Goal: Transaction & Acquisition: Purchase product/service

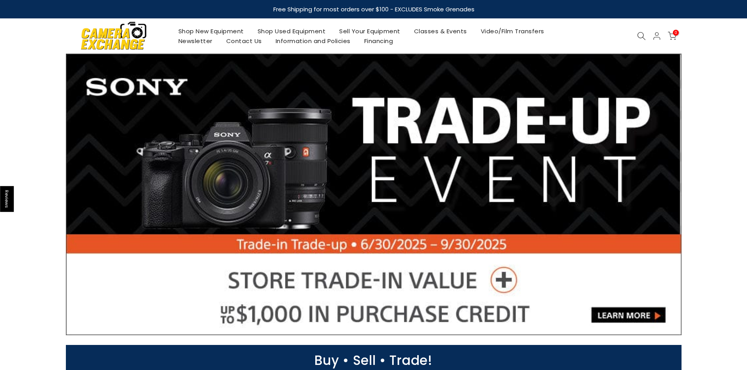
click at [222, 29] on link "Shop New Equipment" at bounding box center [210, 31] width 79 height 10
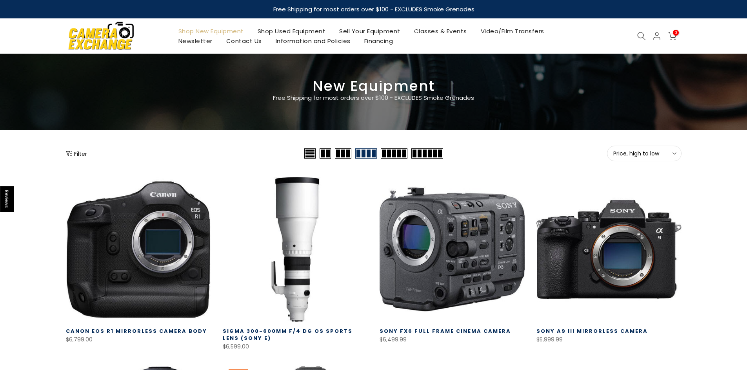
click at [71, 153] on icon "Show filters" at bounding box center [69, 154] width 6 height 6
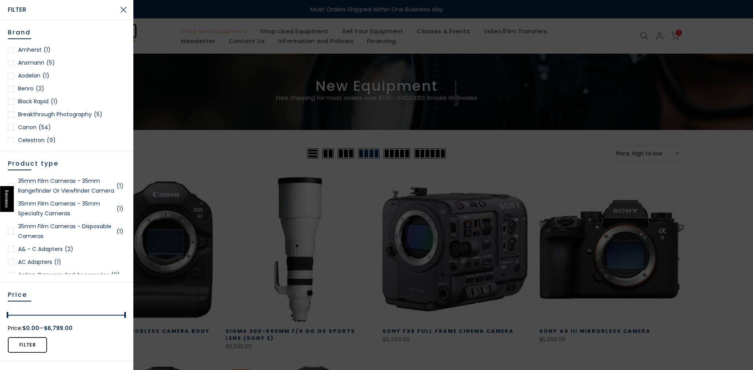
click at [11, 126] on div at bounding box center [11, 128] width 6 height 6
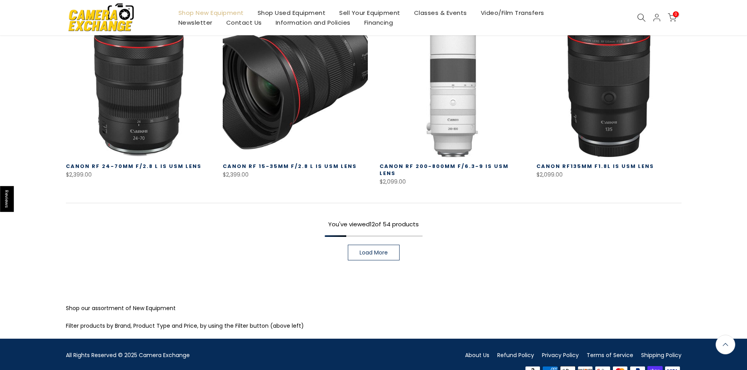
scroll to position [573, 0]
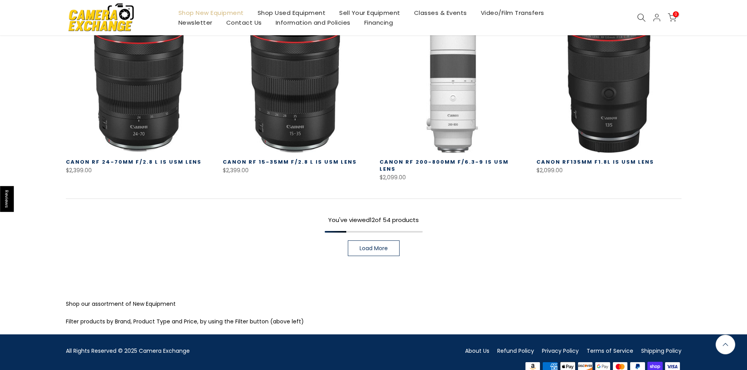
click at [374, 246] on span "Load More" at bounding box center [374, 248] width 28 height 5
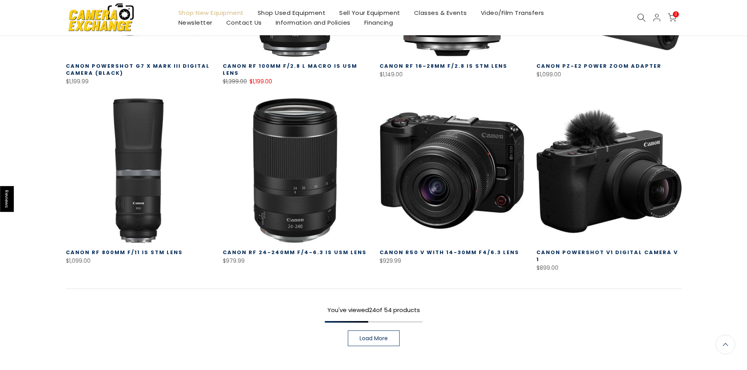
scroll to position [1044, 0]
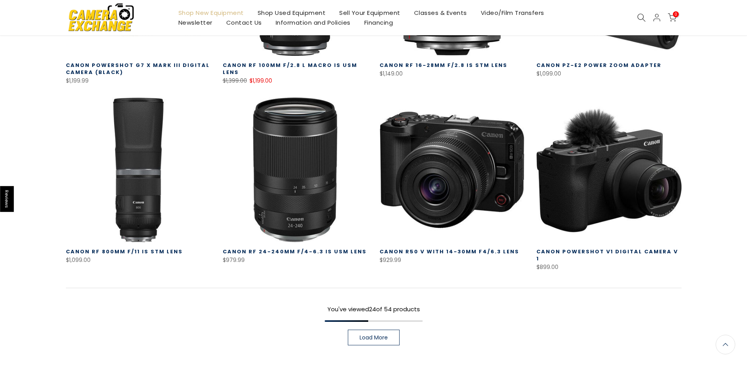
click at [361, 335] on span "Load More" at bounding box center [374, 337] width 28 height 5
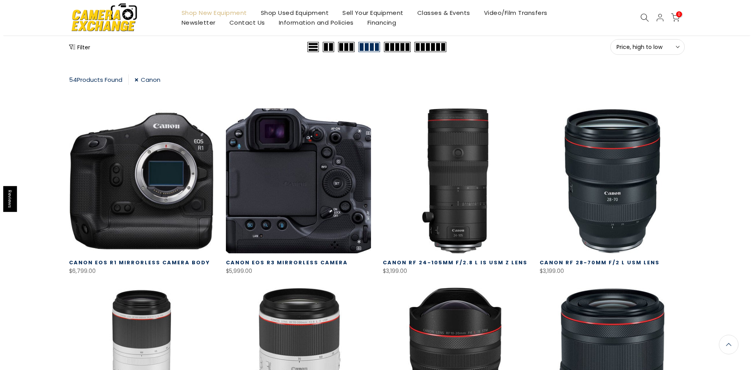
scroll to position [103, 0]
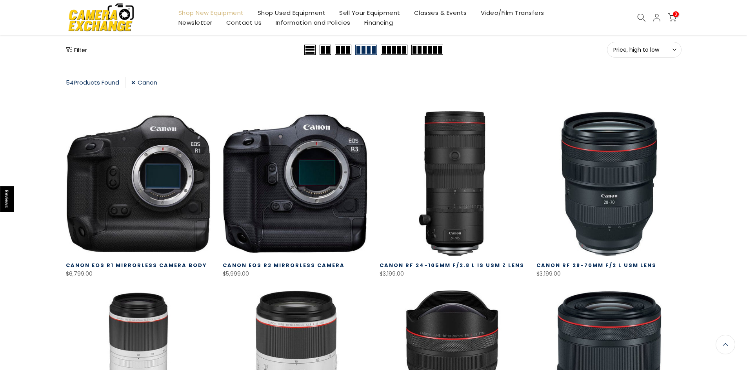
click at [74, 51] on button "Filter" at bounding box center [76, 50] width 21 height 8
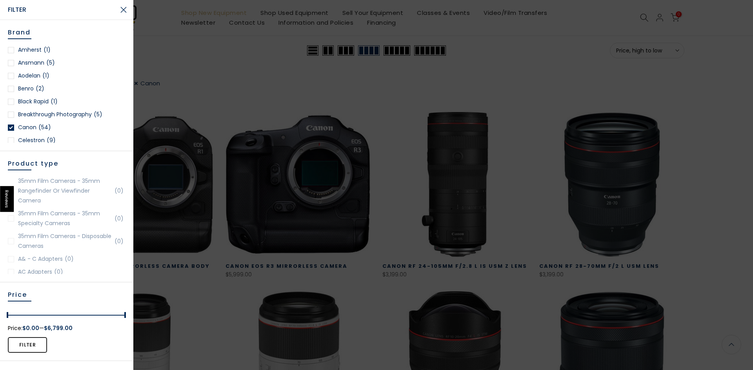
click at [12, 127] on div at bounding box center [11, 128] width 6 height 6
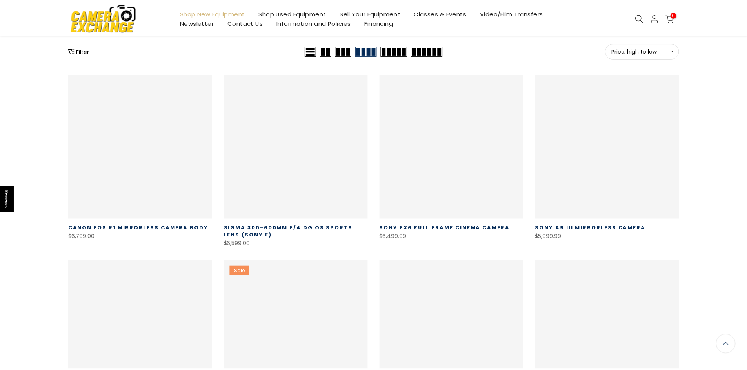
scroll to position [138, 0]
